Goal: Find contact information: Find contact information

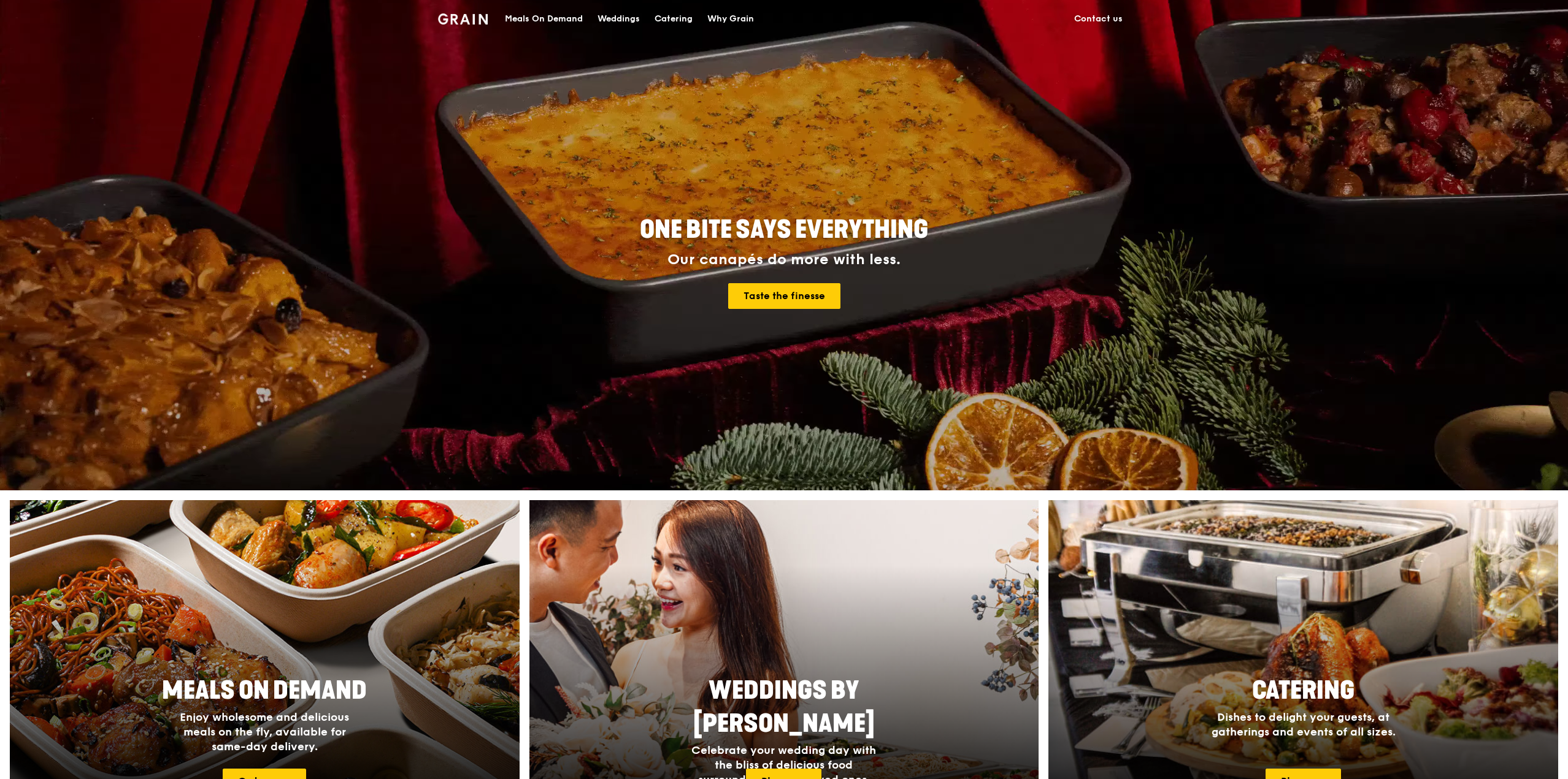
click at [1087, 23] on link "Contact us" at bounding box center [1098, 19] width 63 height 37
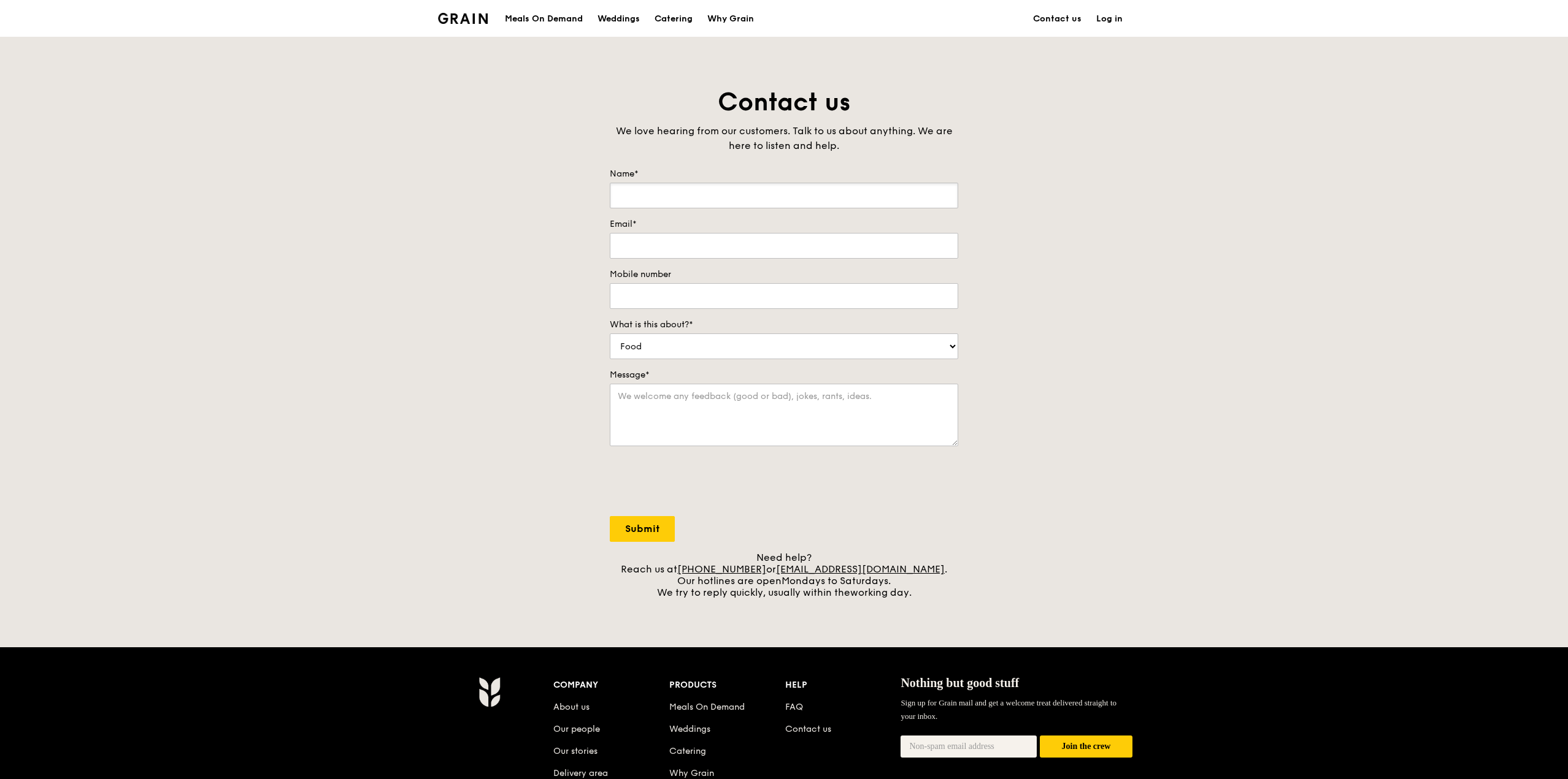
click at [866, 198] on input "Name*" at bounding box center [784, 195] width 348 height 26
click at [1051, 491] on div "Contact us We love hearing from our customers. Talk to us about anything. We ar…" at bounding box center [784, 341] width 1568 height 513
